Goal: Task Accomplishment & Management: Use online tool/utility

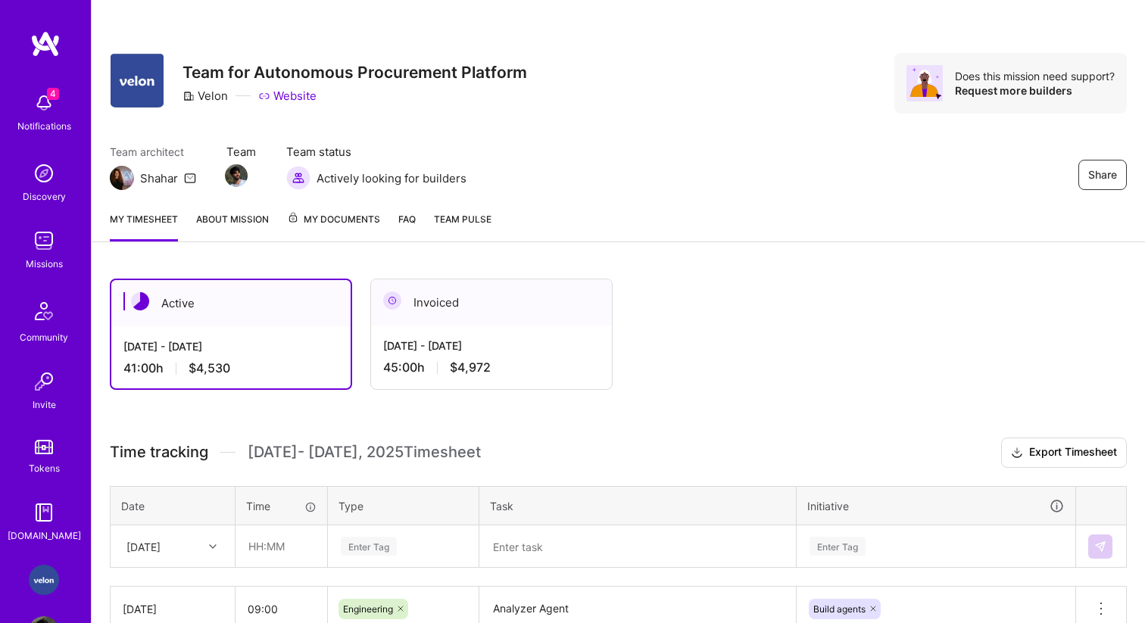
scroll to position [177, 0]
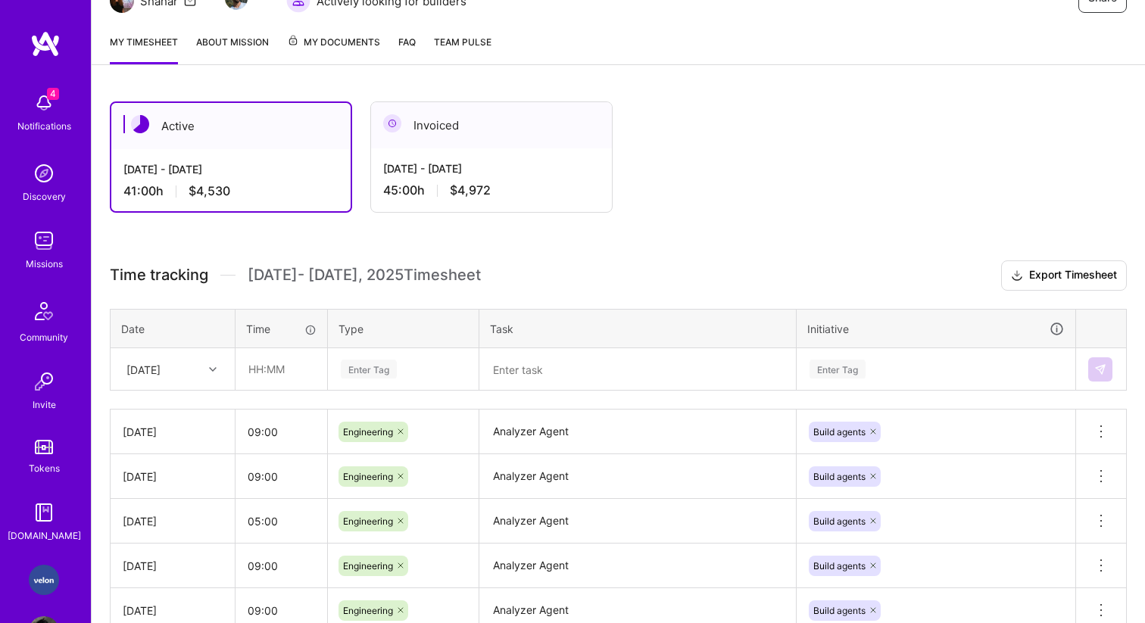
click at [208, 369] on div at bounding box center [214, 370] width 23 height 20
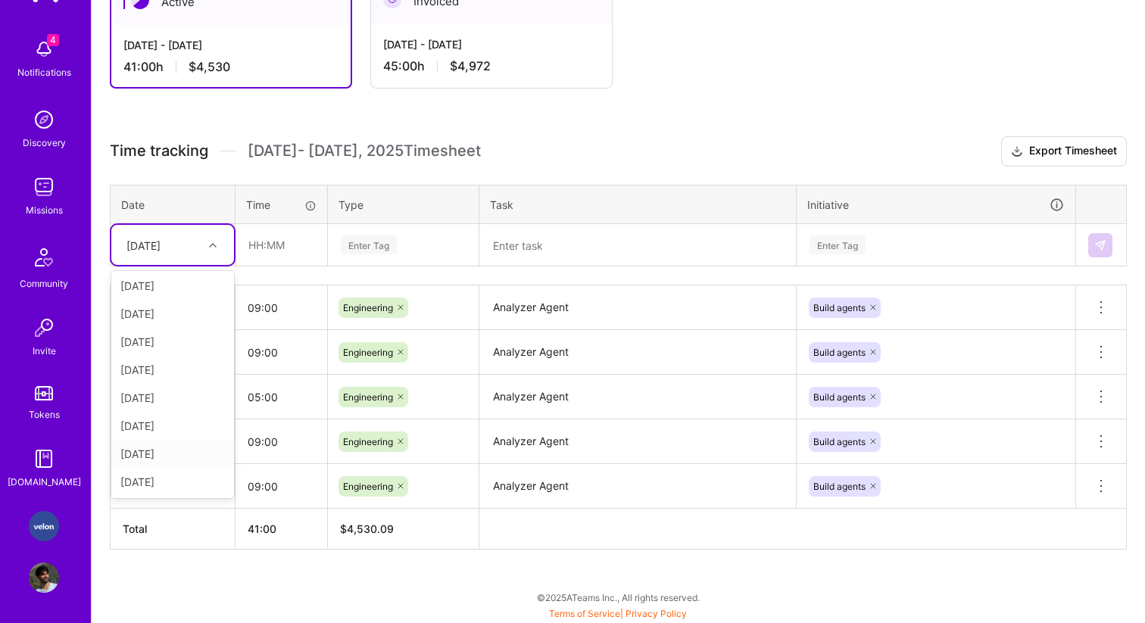
scroll to position [0, 0]
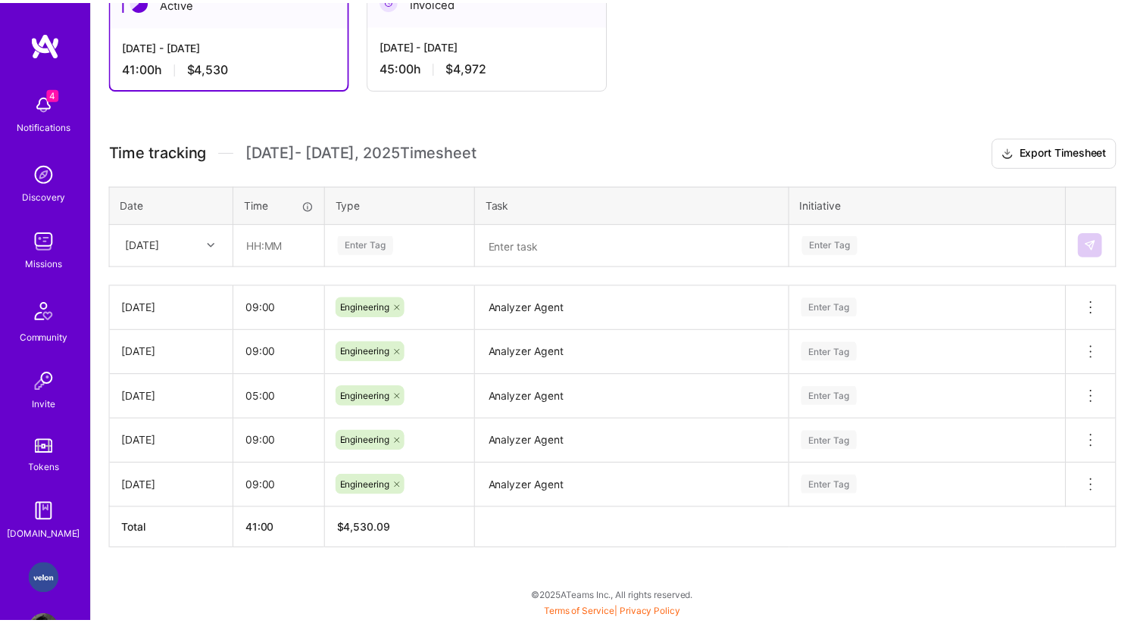
scroll to position [301, 0]
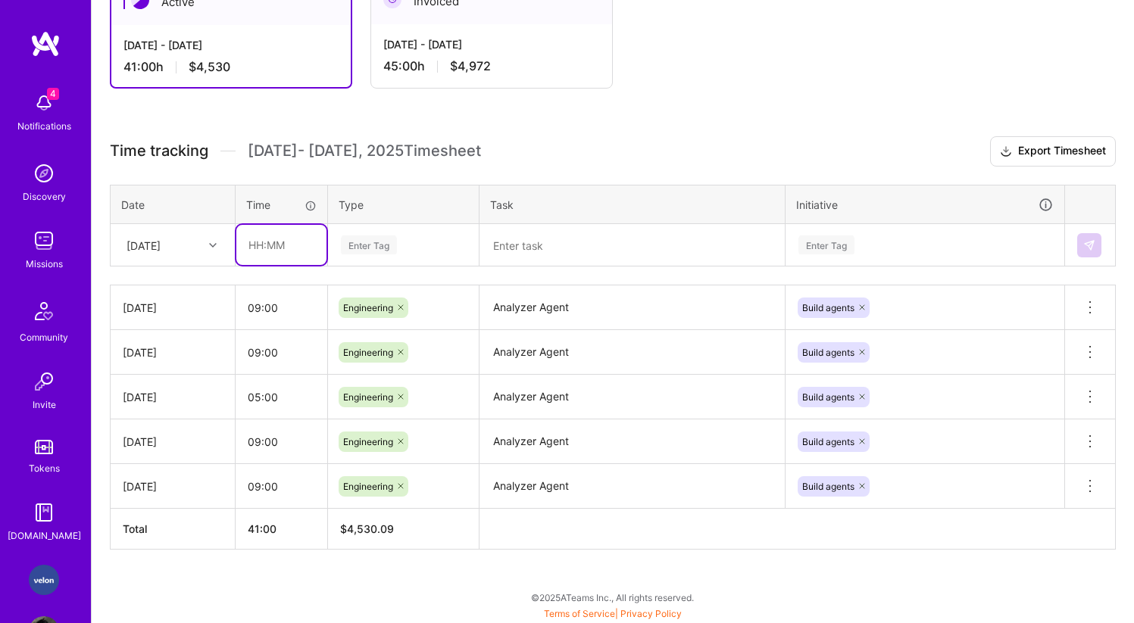
click at [303, 244] on input "text" at bounding box center [281, 245] width 90 height 40
type input "09:00"
click at [380, 250] on div "Enter Tag" at bounding box center [369, 244] width 56 height 23
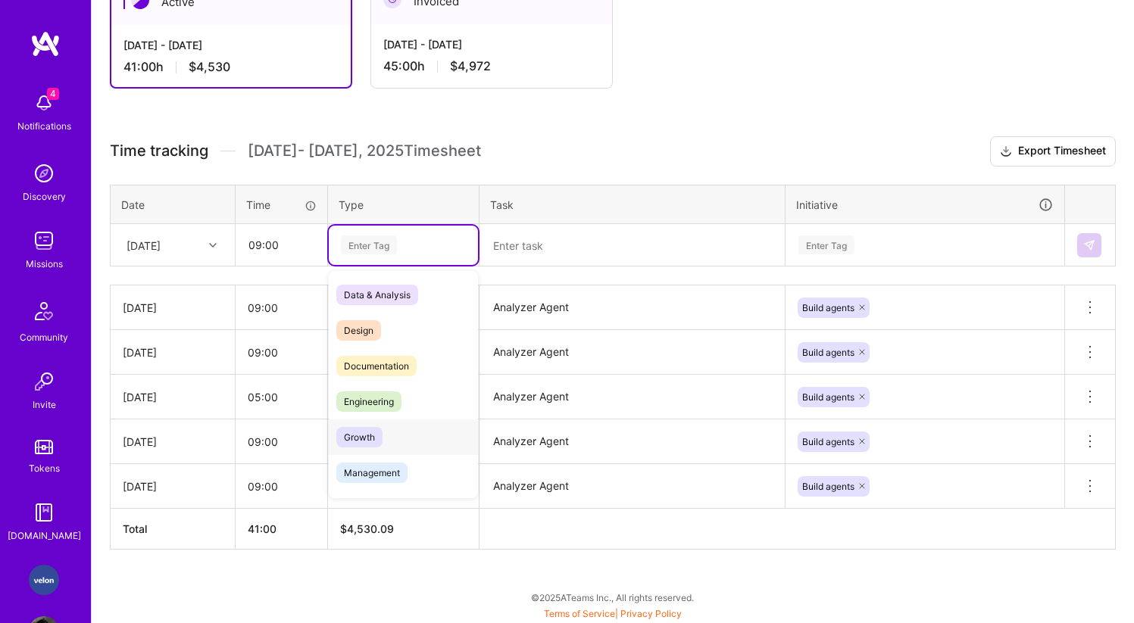
click at [374, 409] on span "Engineering" at bounding box center [368, 402] width 65 height 20
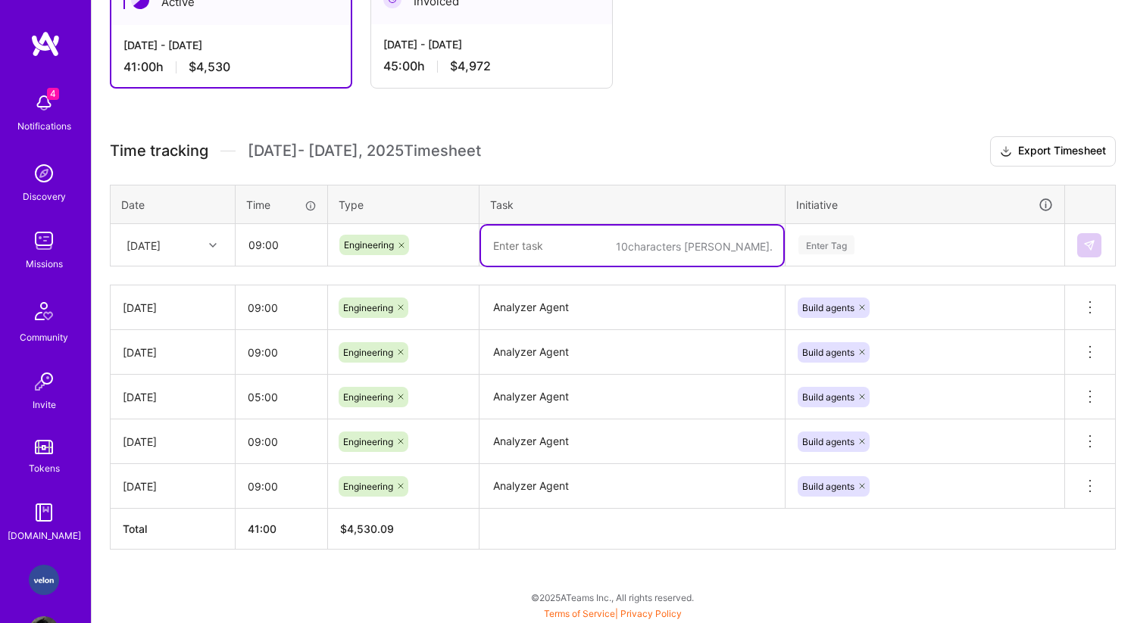
click at [541, 254] on textarea at bounding box center [632, 246] width 302 height 40
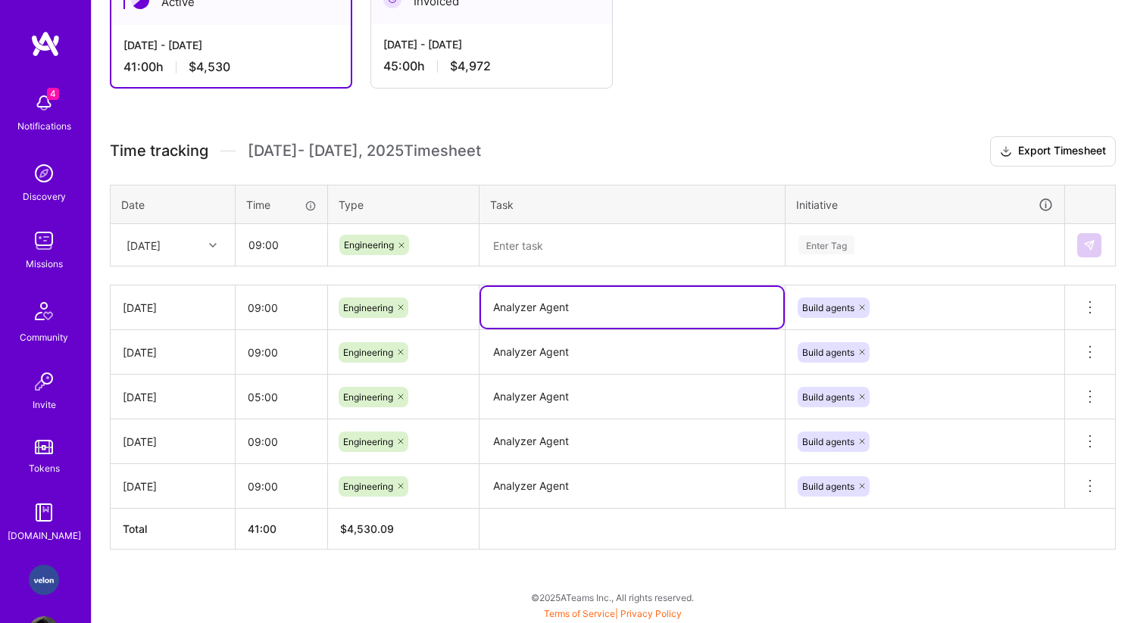
click at [550, 301] on textarea "Analyzer Agent" at bounding box center [632, 307] width 302 height 41
click at [579, 210] on th "Task" at bounding box center [632, 204] width 306 height 39
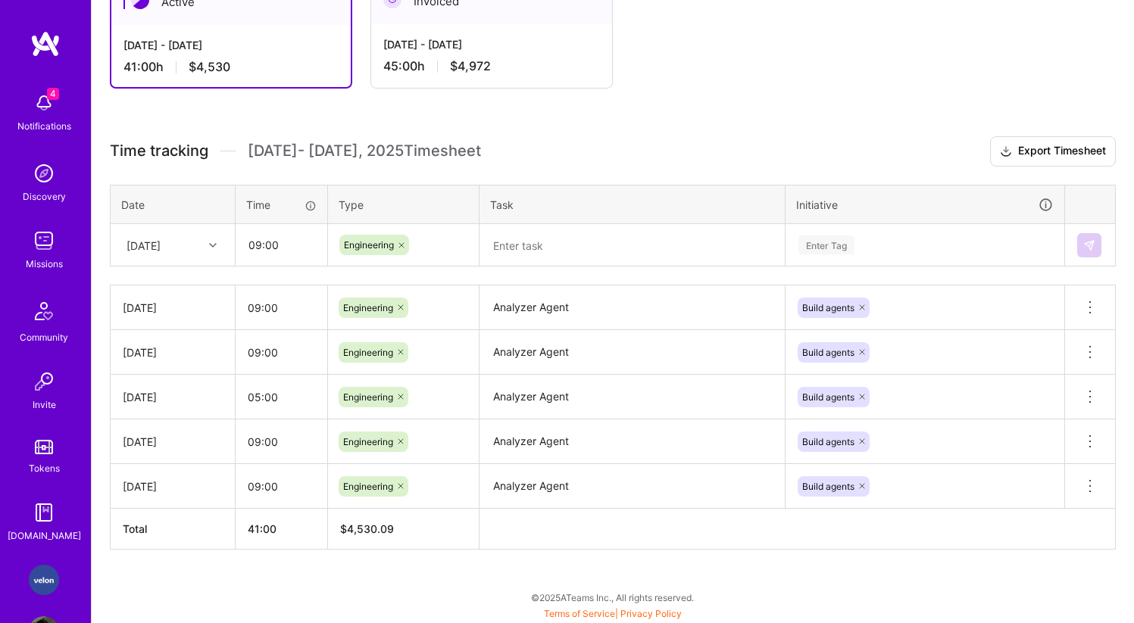
click at [570, 226] on textarea at bounding box center [632, 246] width 302 height 40
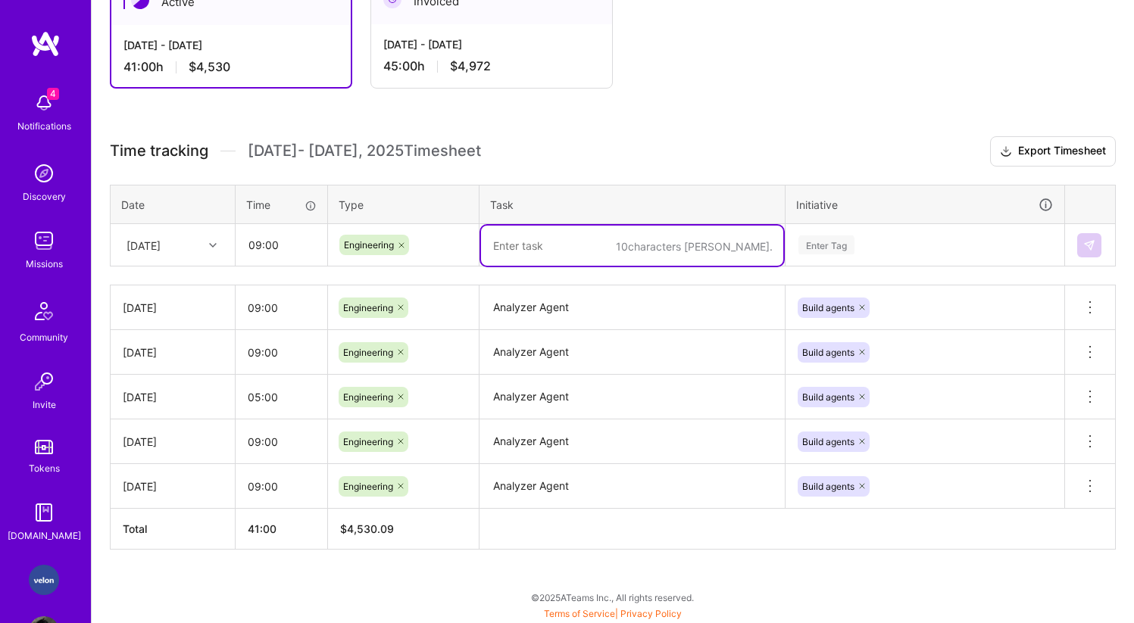
paste textarea "Analyzer Agent"
type textarea "Analyzer Agent"
click at [854, 258] on div "Enter Tag" at bounding box center [924, 245] width 277 height 39
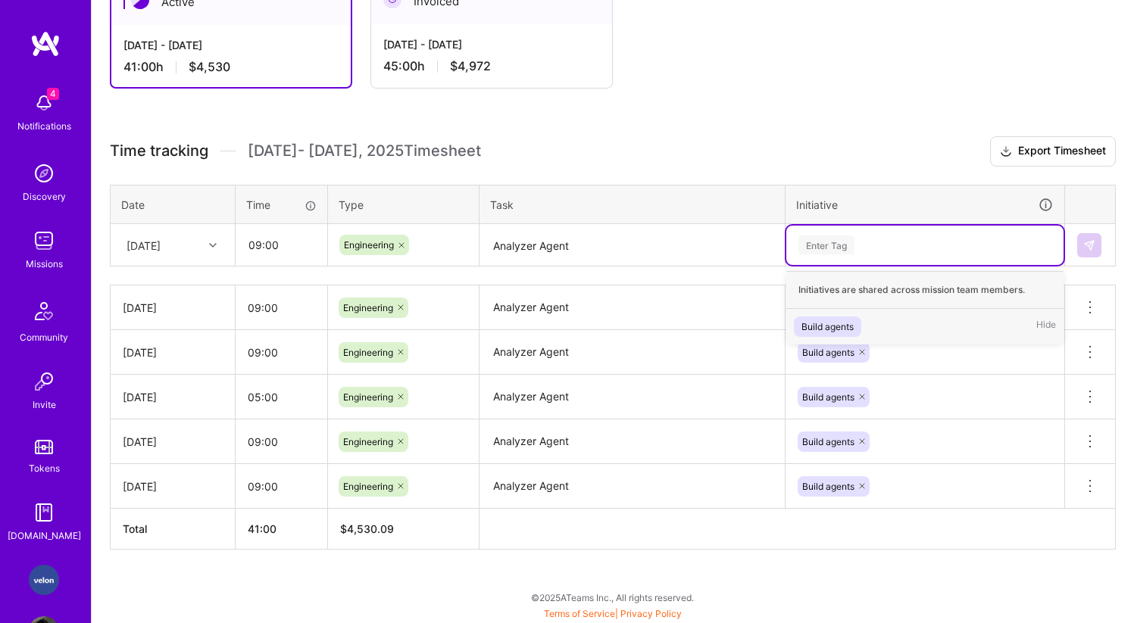
click at [822, 313] on div "Build agents Hide" at bounding box center [924, 327] width 277 height 36
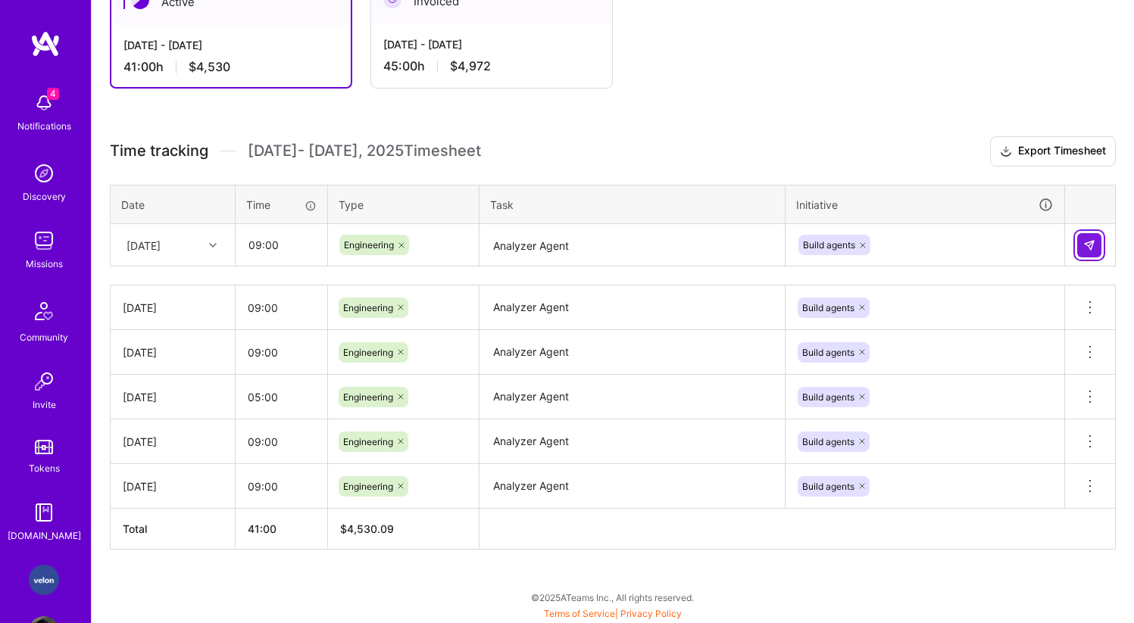
click at [1097, 246] on button at bounding box center [1089, 245] width 24 height 24
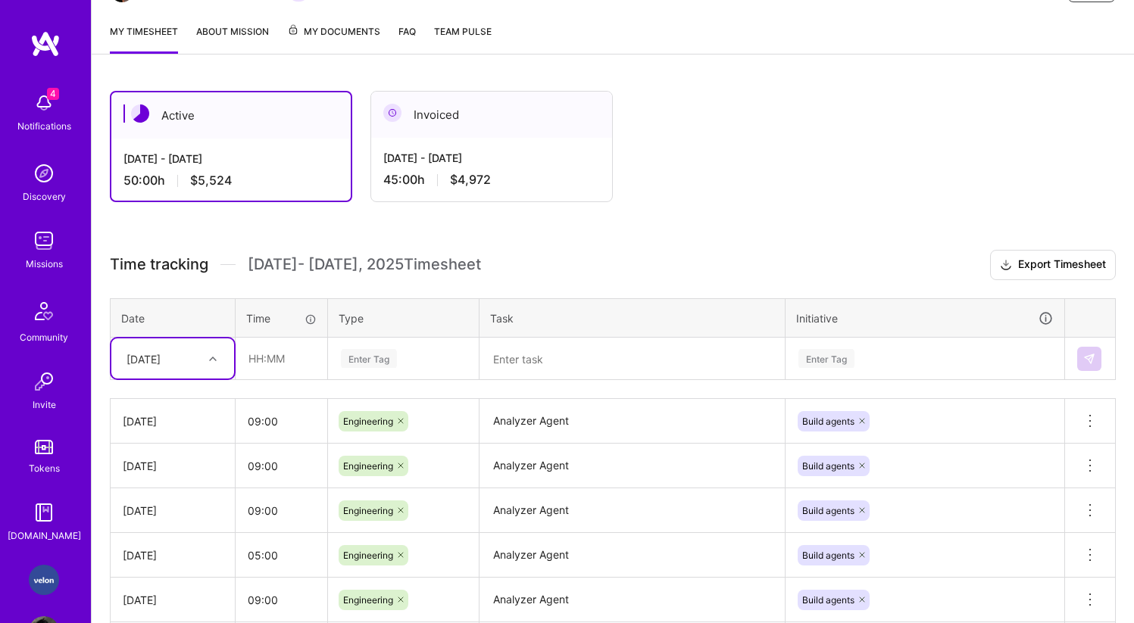
scroll to position [0, 0]
